Goal: Find specific page/section

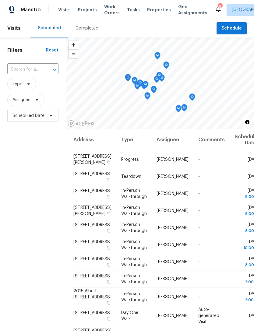
click at [152, 7] on span "Properties" at bounding box center [159, 10] width 24 height 6
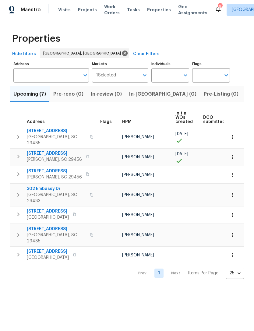
click at [215, 10] on icon at bounding box center [218, 8] width 7 height 7
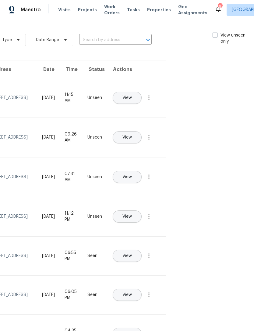
scroll to position [0, 68]
click at [218, 38] on label "View unseen only" at bounding box center [234, 38] width 42 height 12
click at [217, 36] on input "View unseen only" at bounding box center [215, 34] width 4 height 4
checkbox input "true"
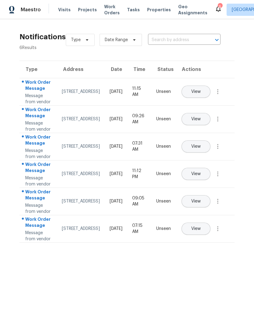
scroll to position [0, 0]
